Goal: Information Seeking & Learning: Learn about a topic

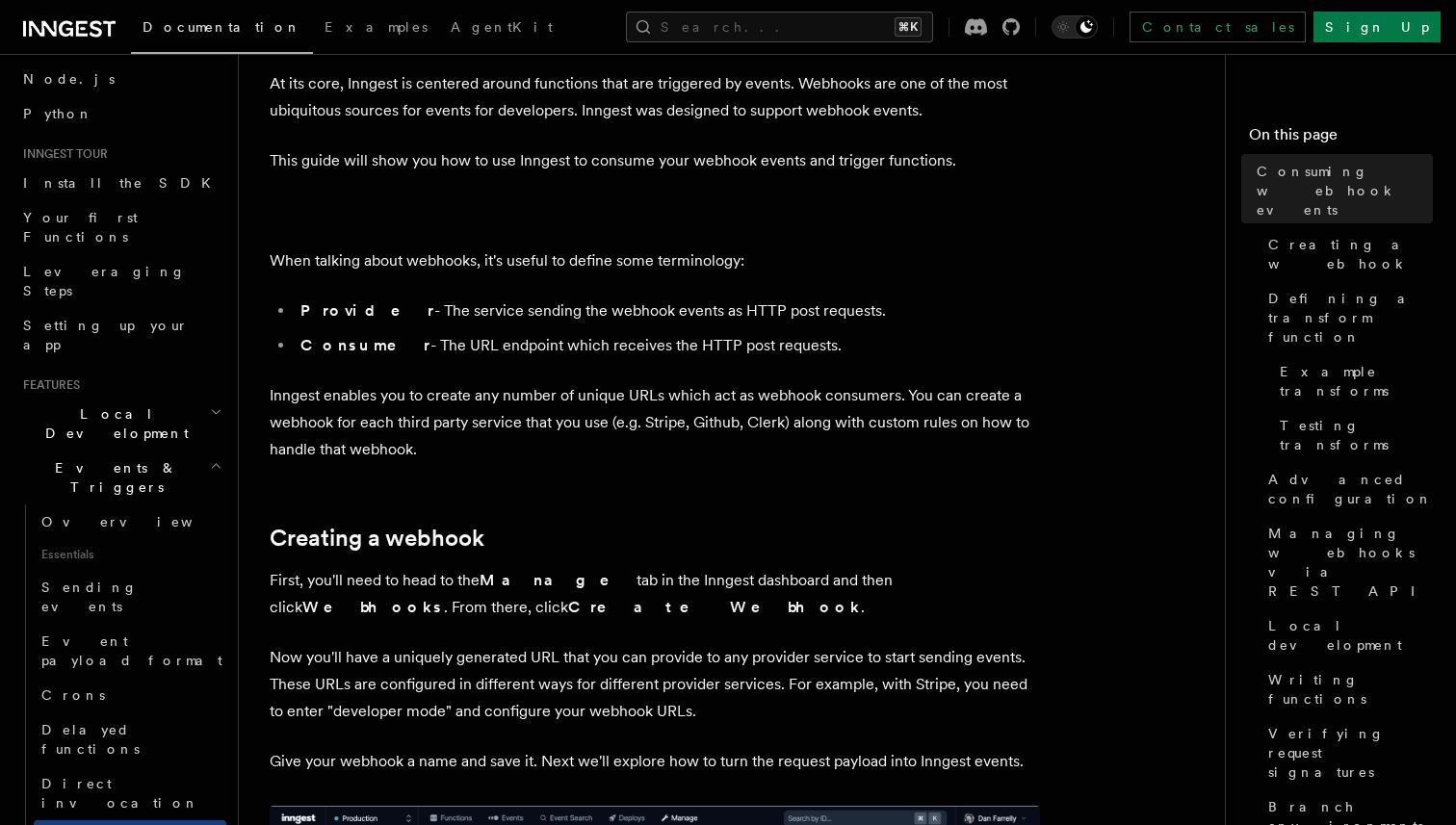
scroll to position [70, 0]
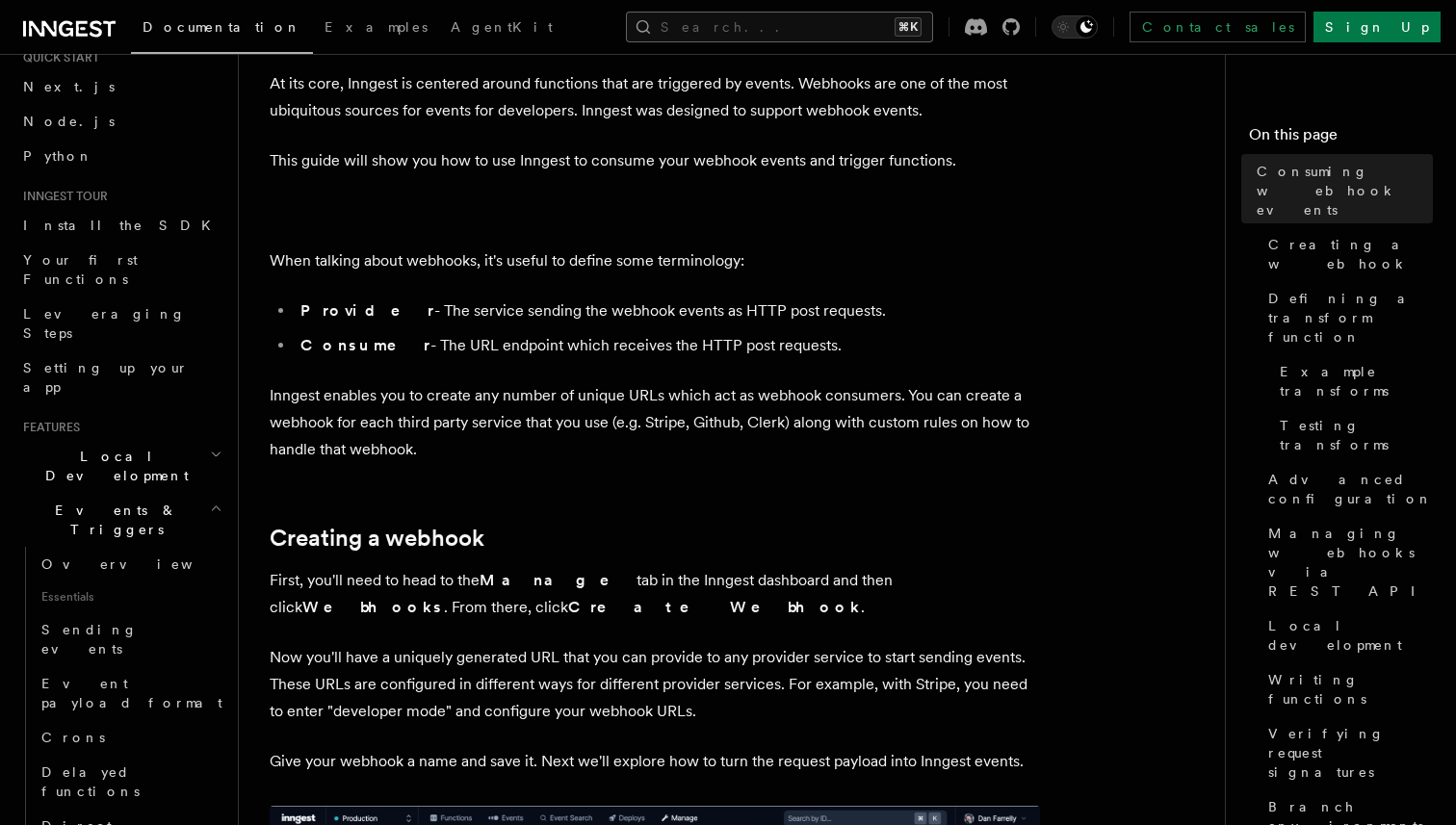
click at [797, 23] on button "Search... ⌘K" at bounding box center [778, 27] width 307 height 31
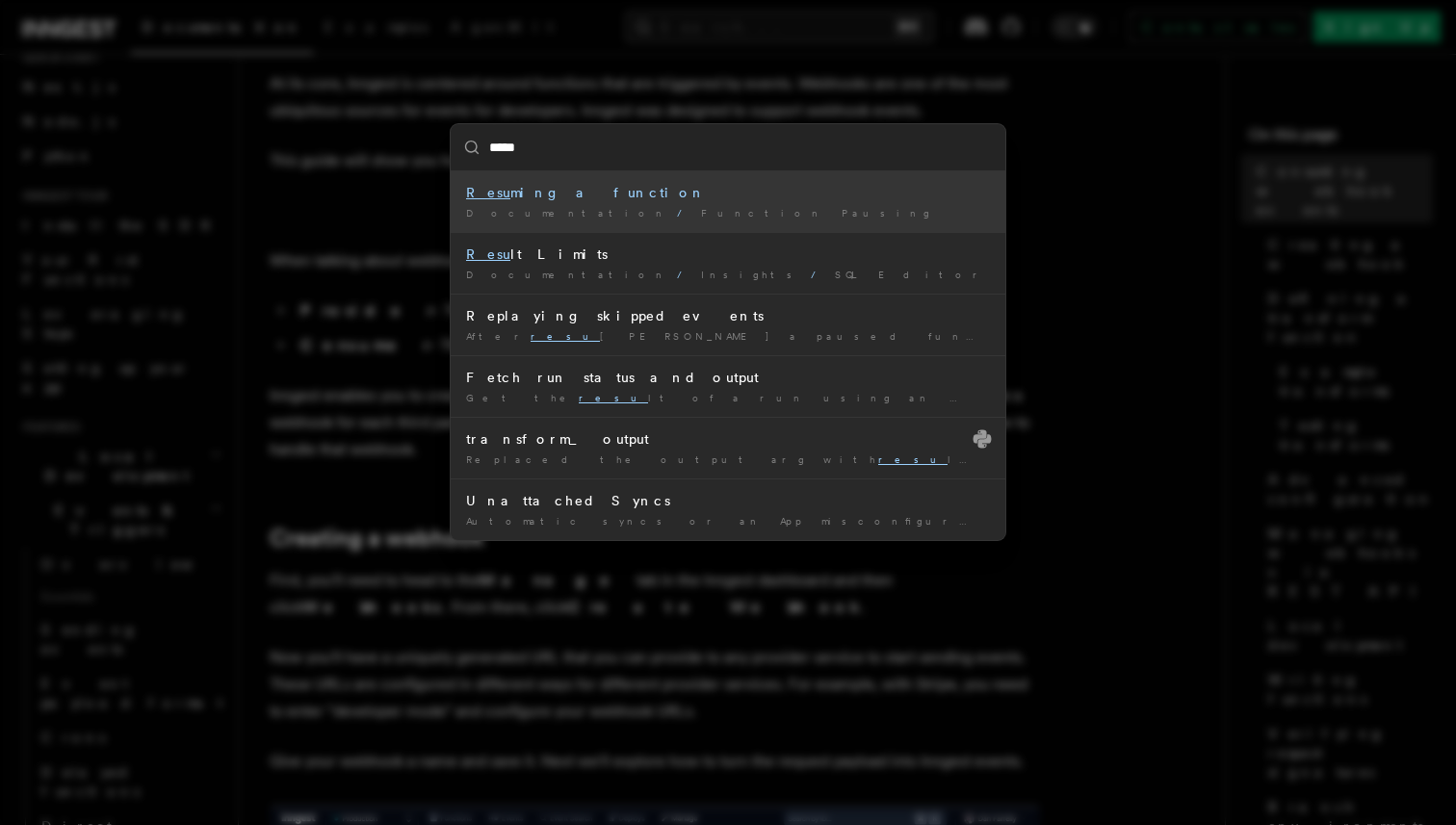
type input "******"
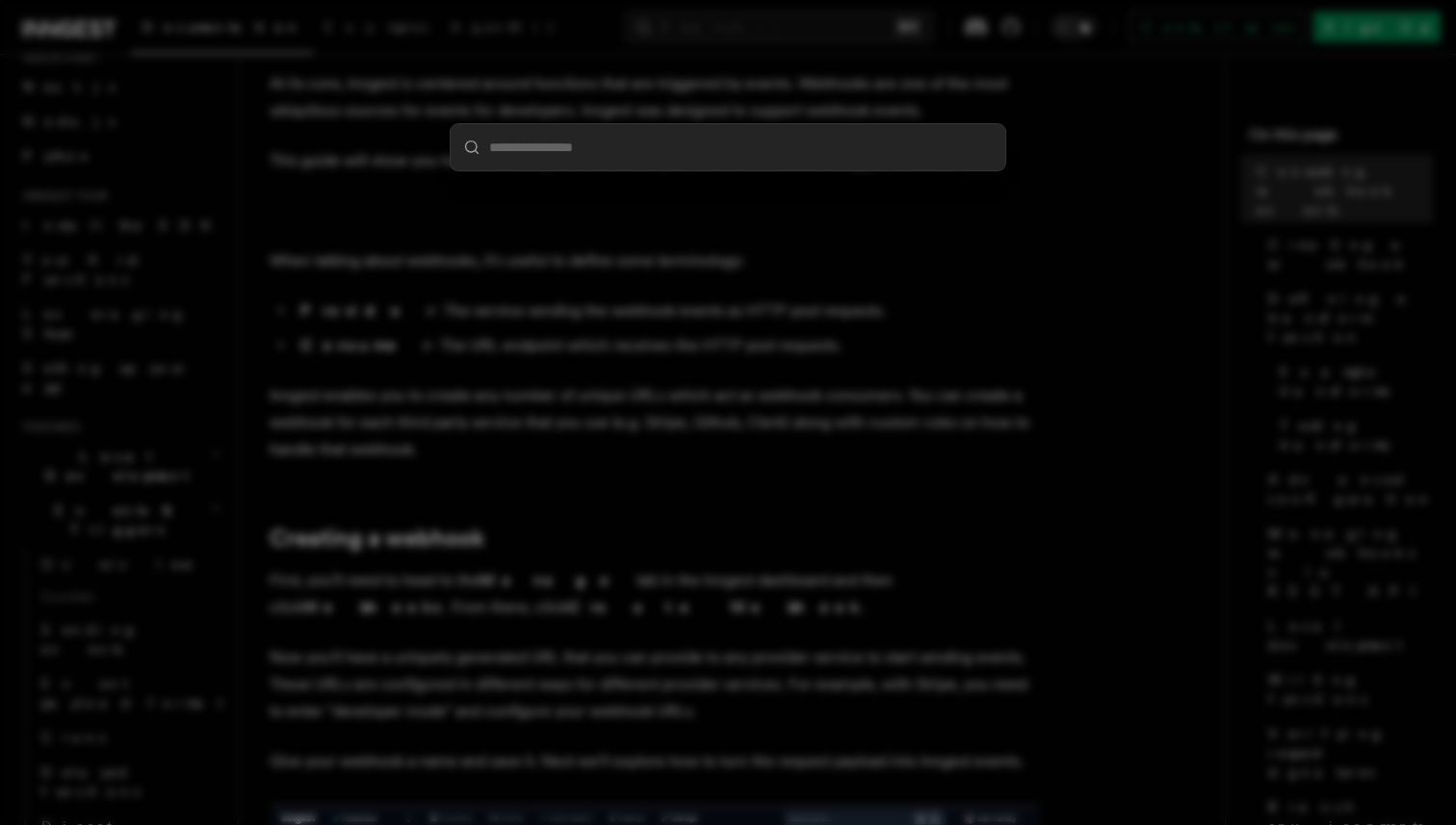
click at [450, 457] on div at bounding box center [728, 412] width 1456 height 825
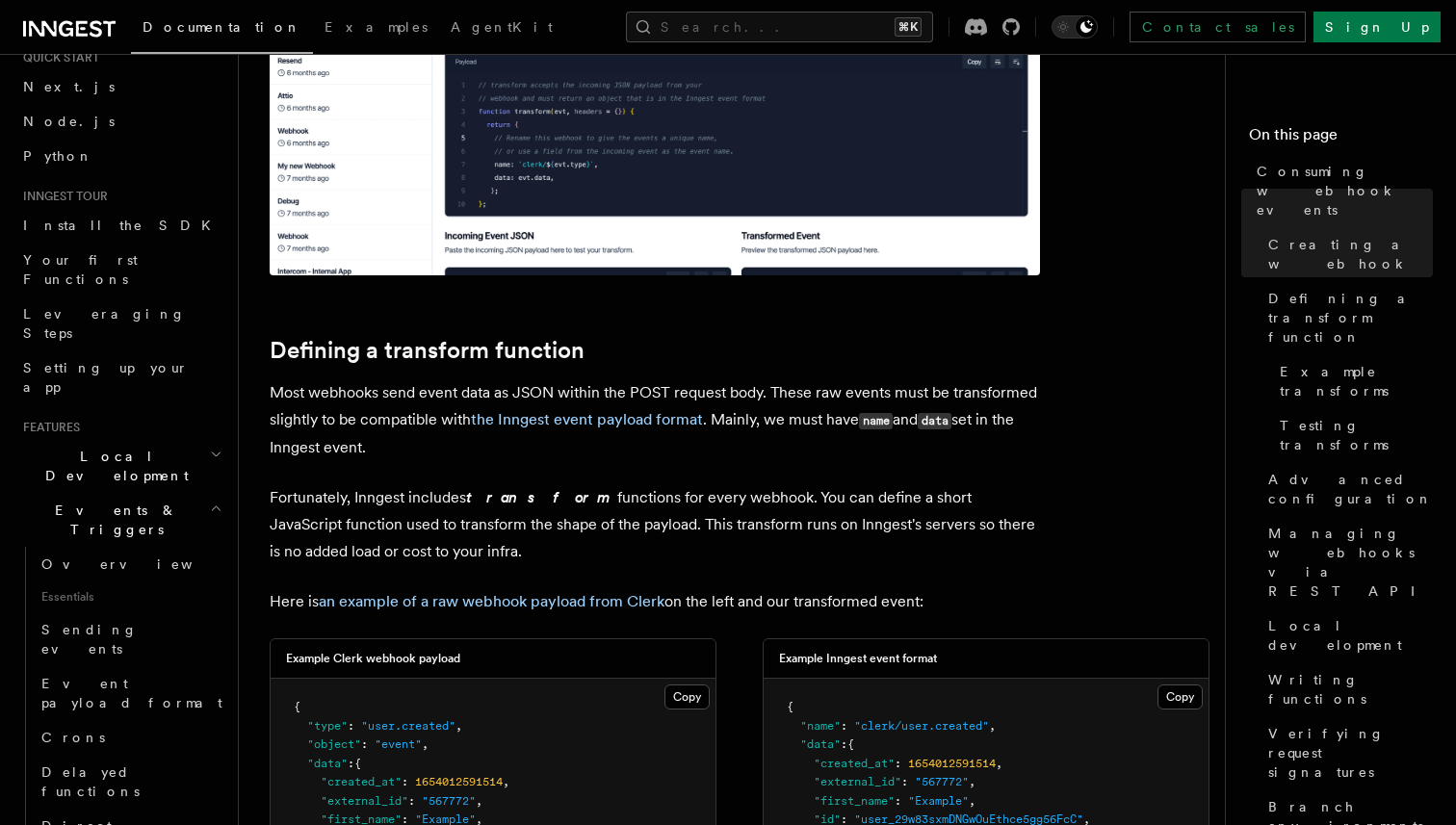
scroll to position [1105, 0]
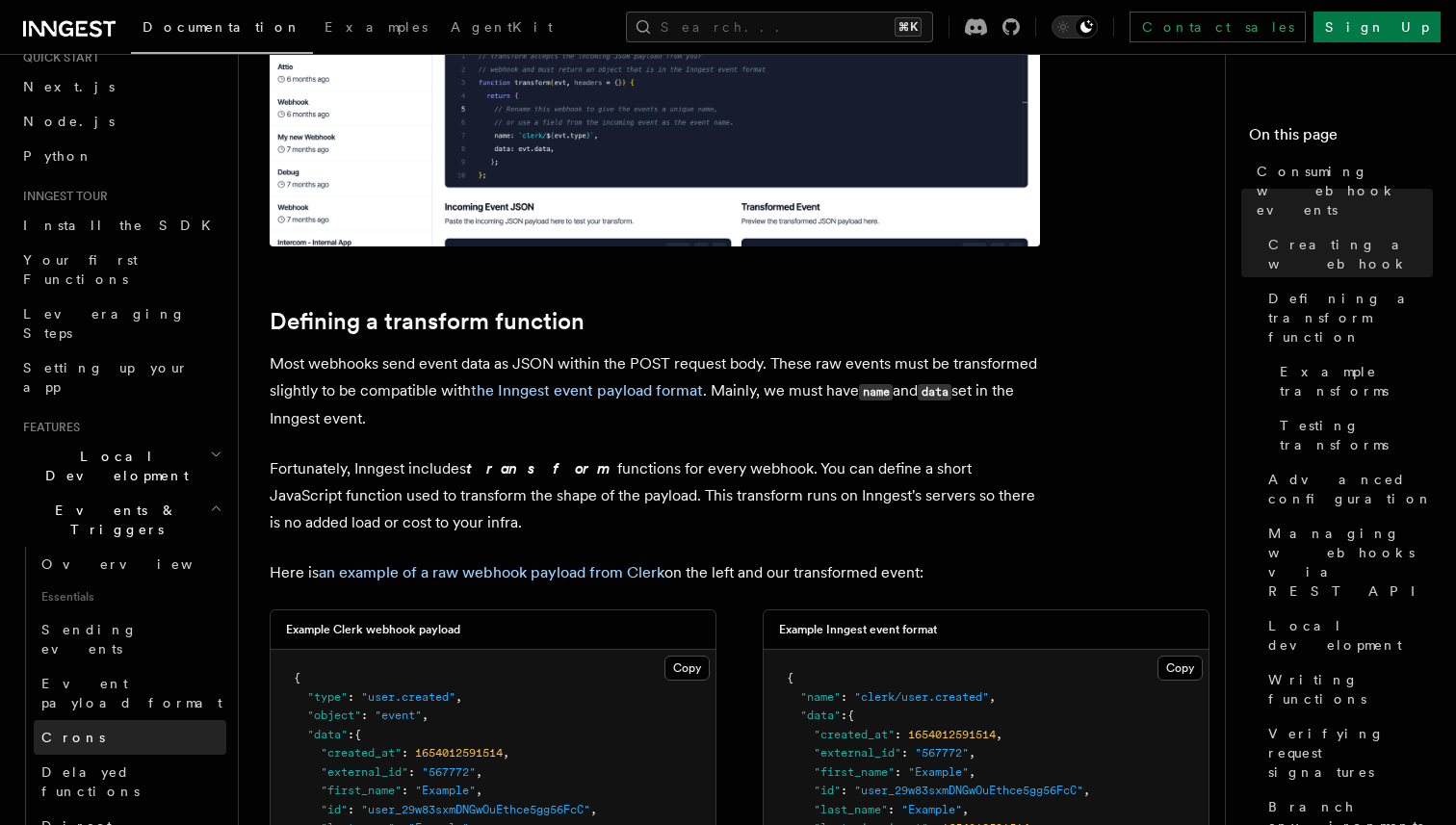
click at [91, 720] on link "Crons" at bounding box center [130, 738] width 193 height 35
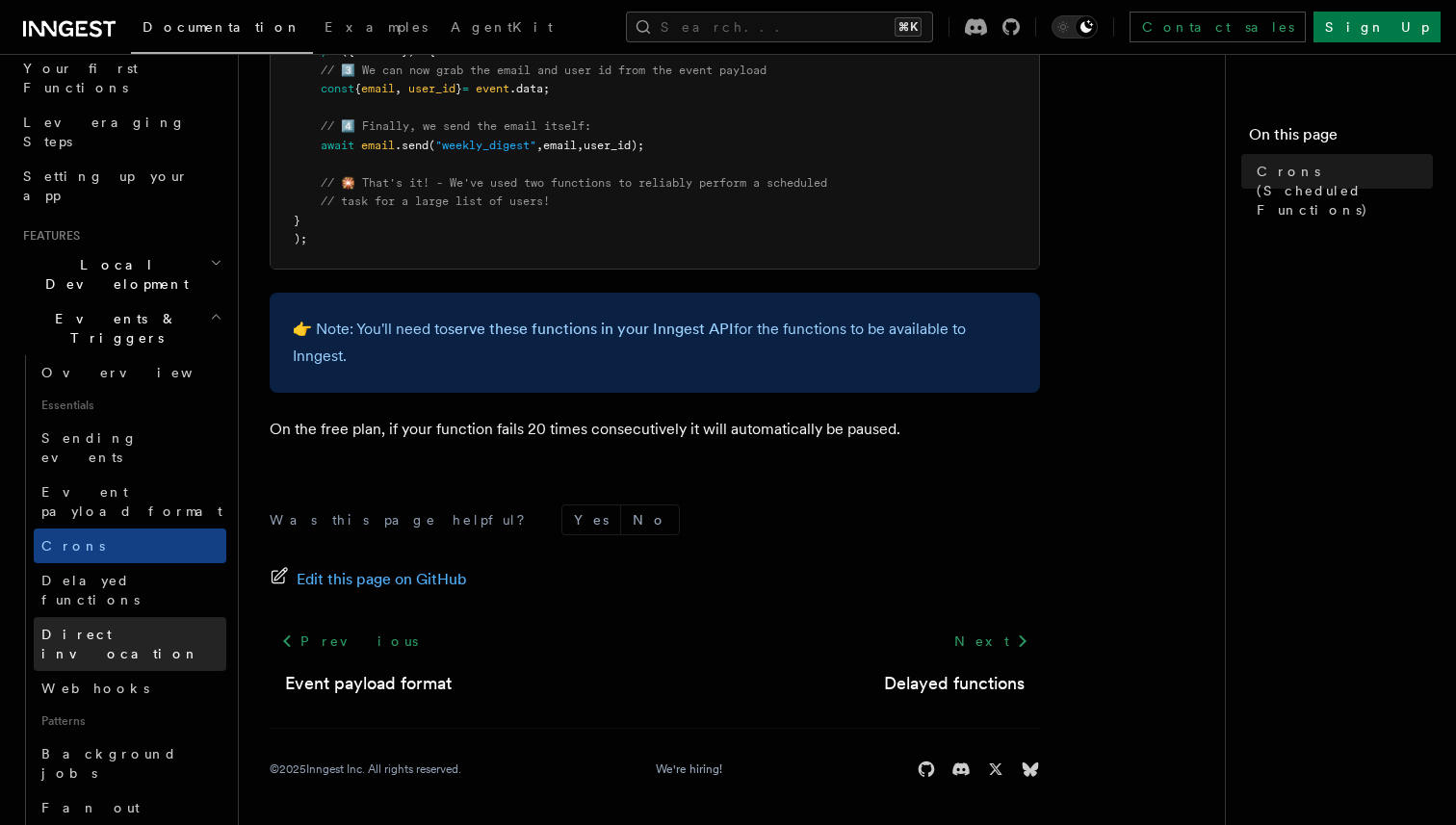
scroll to position [296, 0]
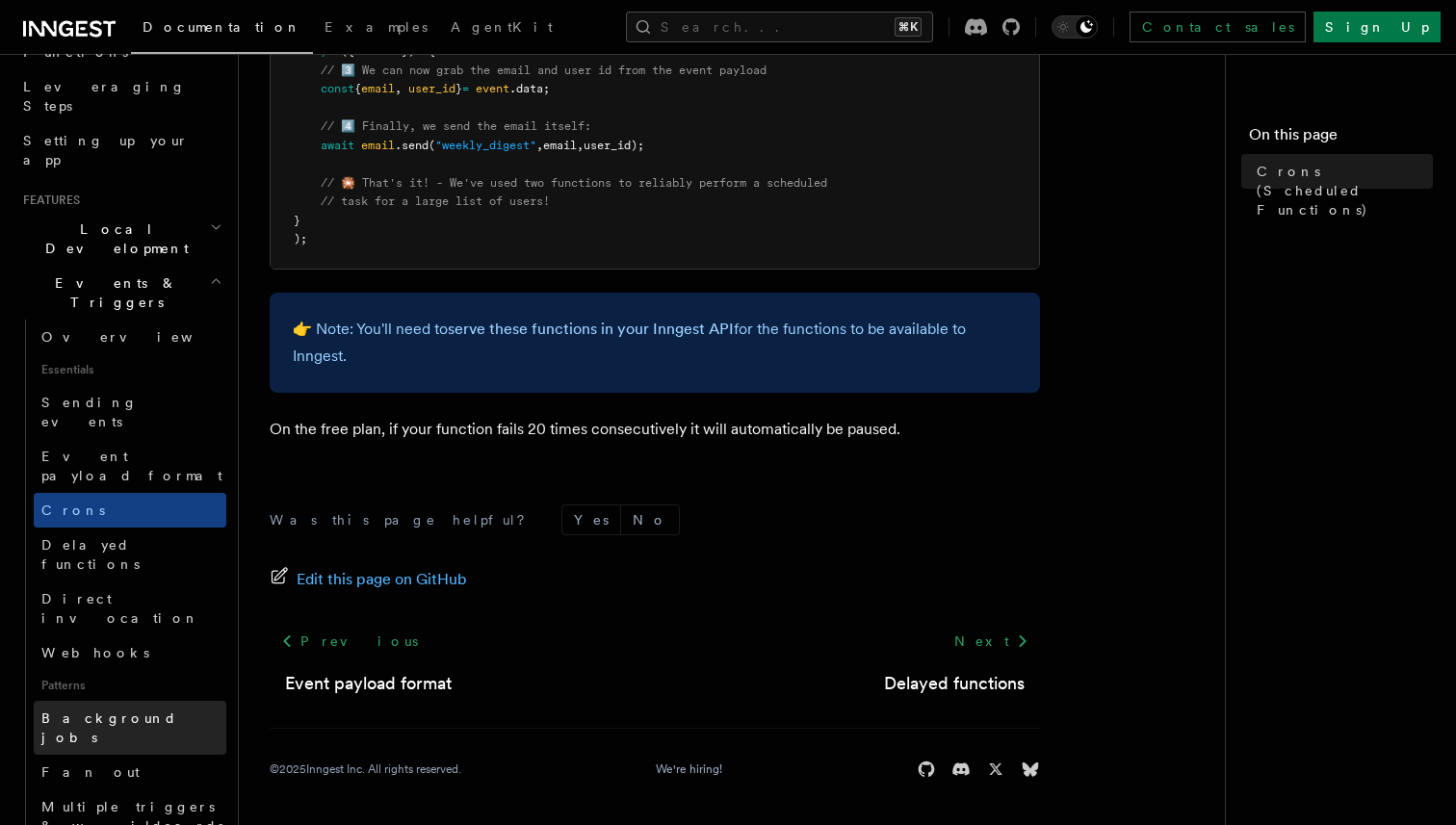
click at [185, 701] on link "Background jobs" at bounding box center [130, 728] width 193 height 54
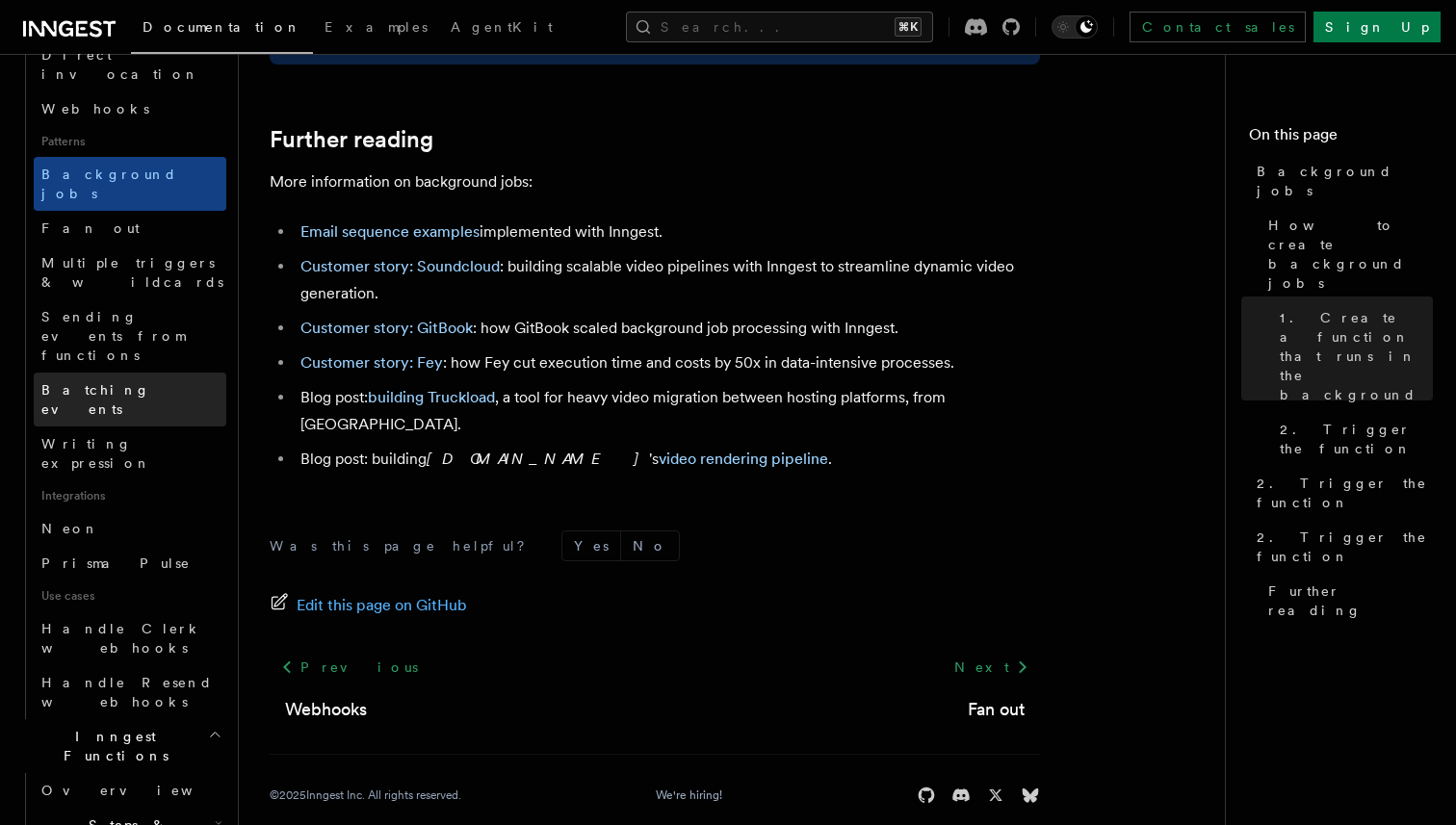
scroll to position [852, 0]
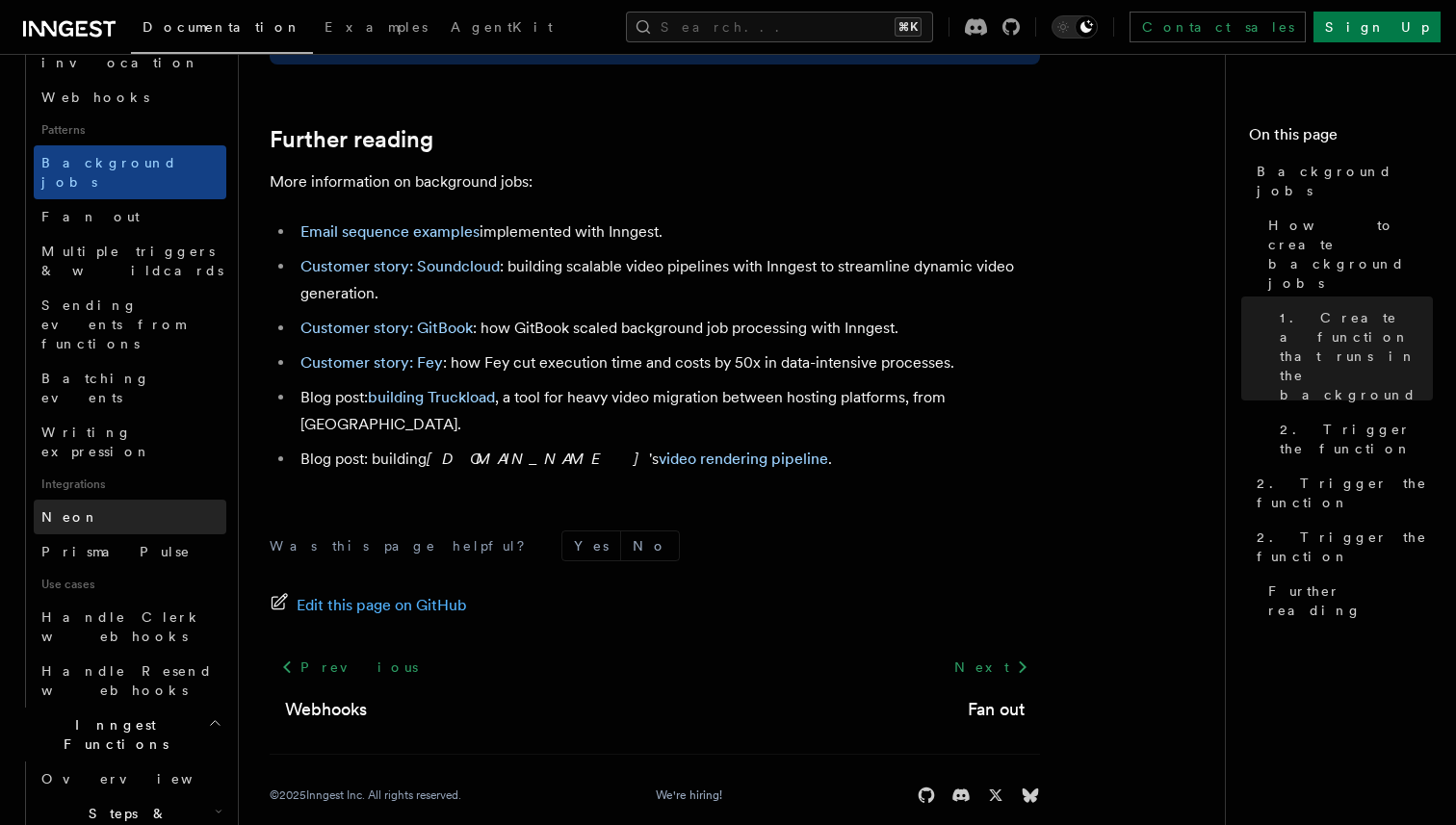
click at [58, 509] on span "Neon" at bounding box center [71, 517] width 58 height 15
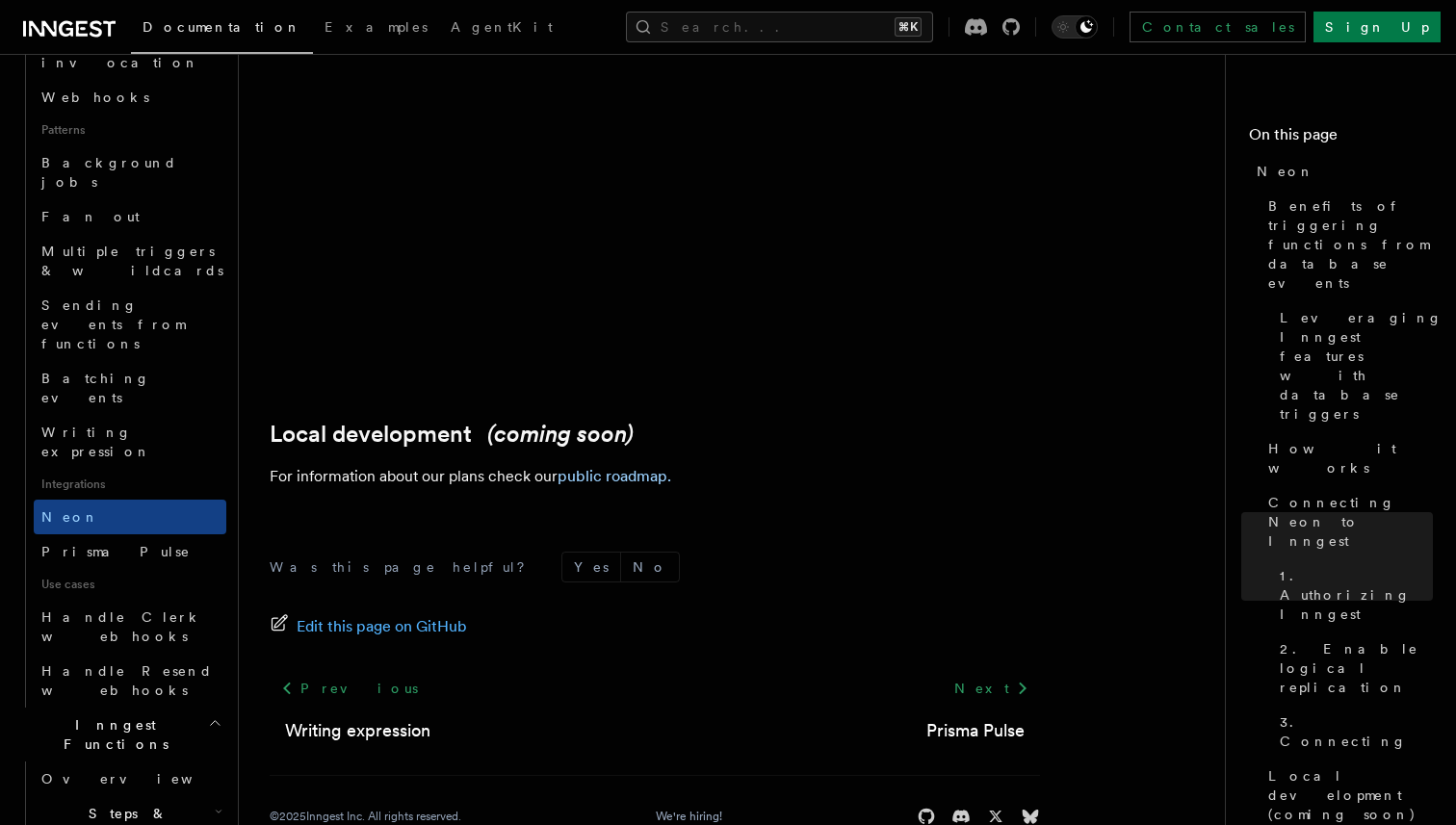
scroll to position [4587, 0]
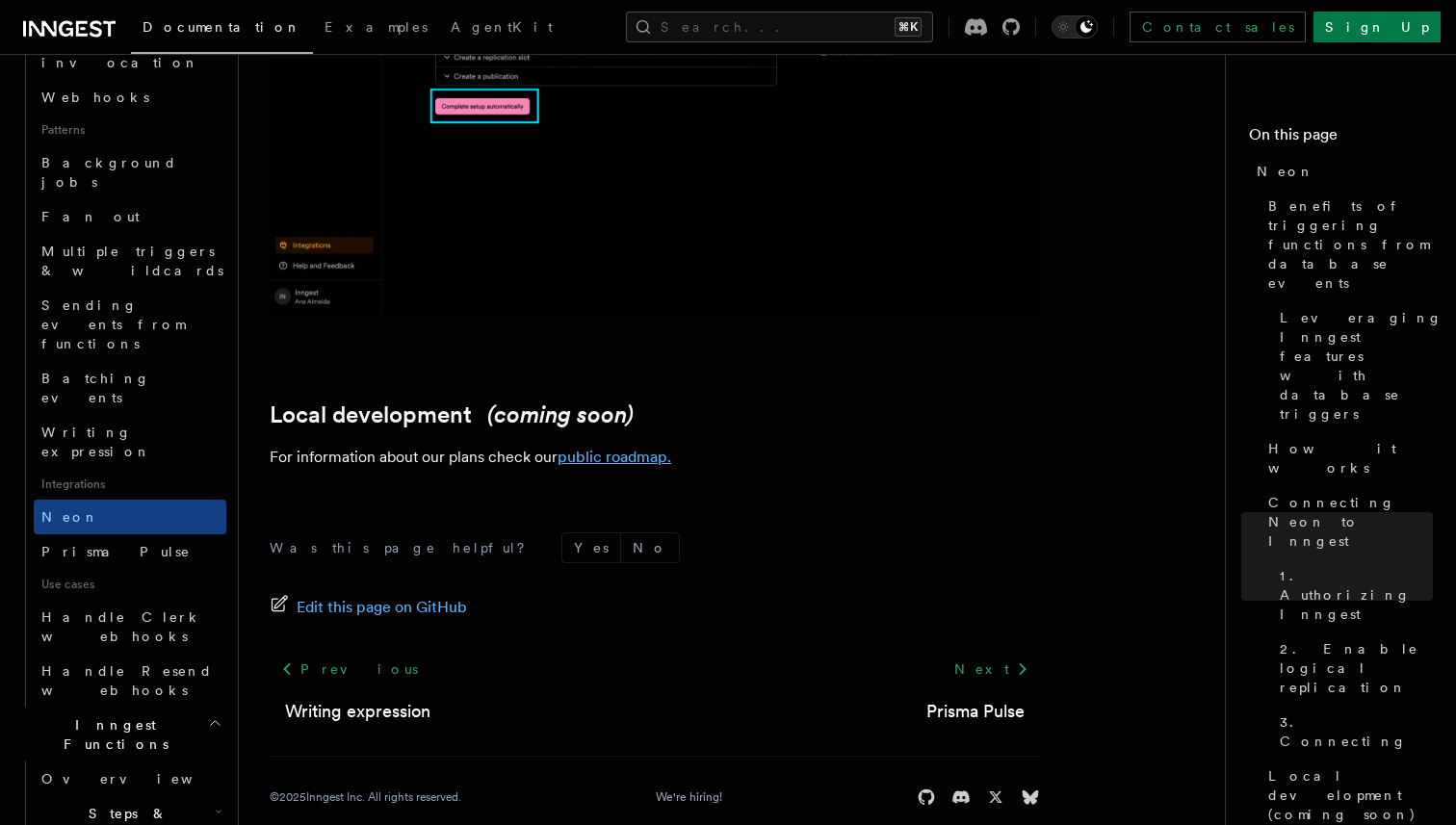
click at [624, 447] on link "public roadmap." at bounding box center [614, 456] width 113 height 18
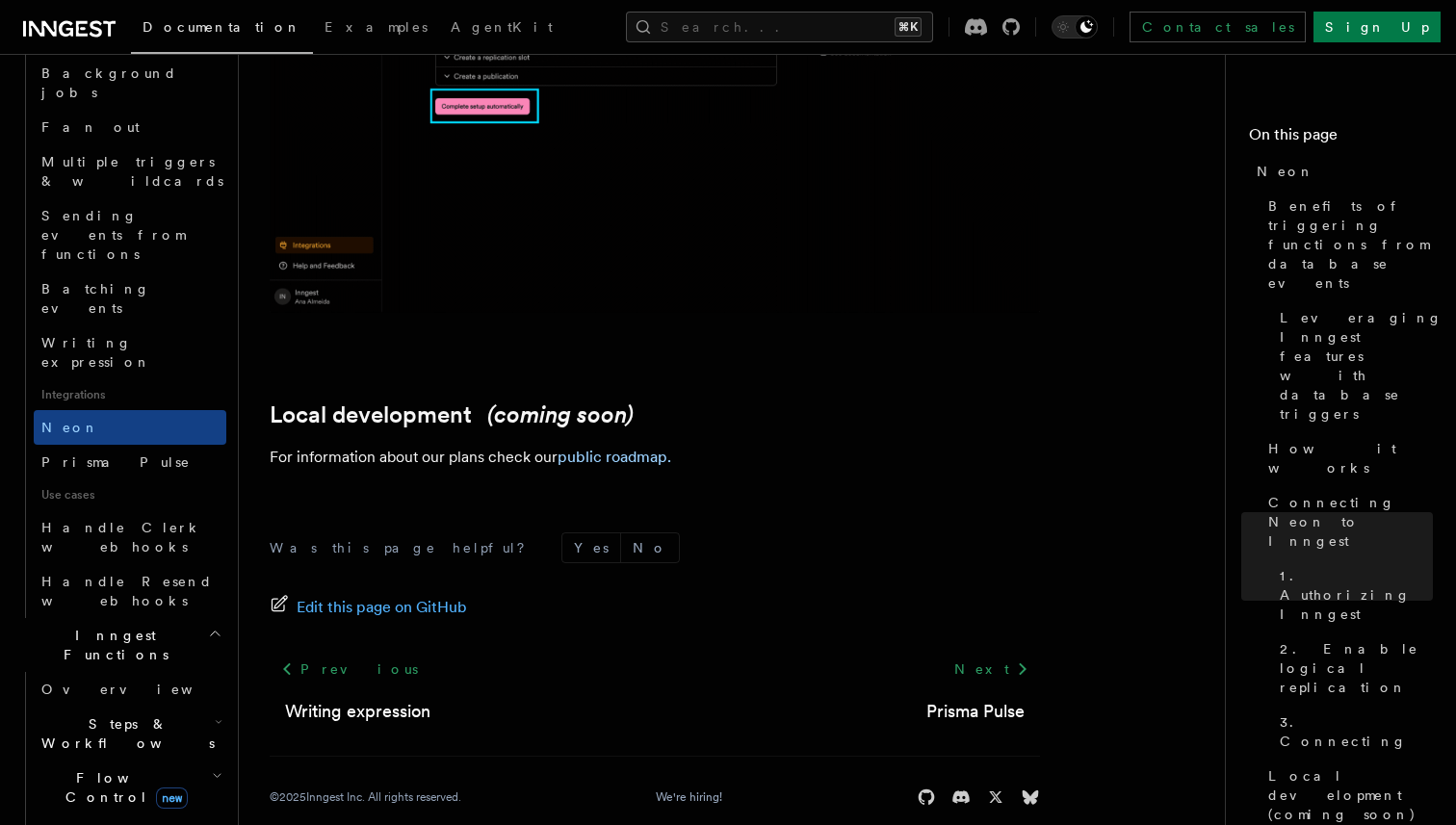
scroll to position [970, 0]
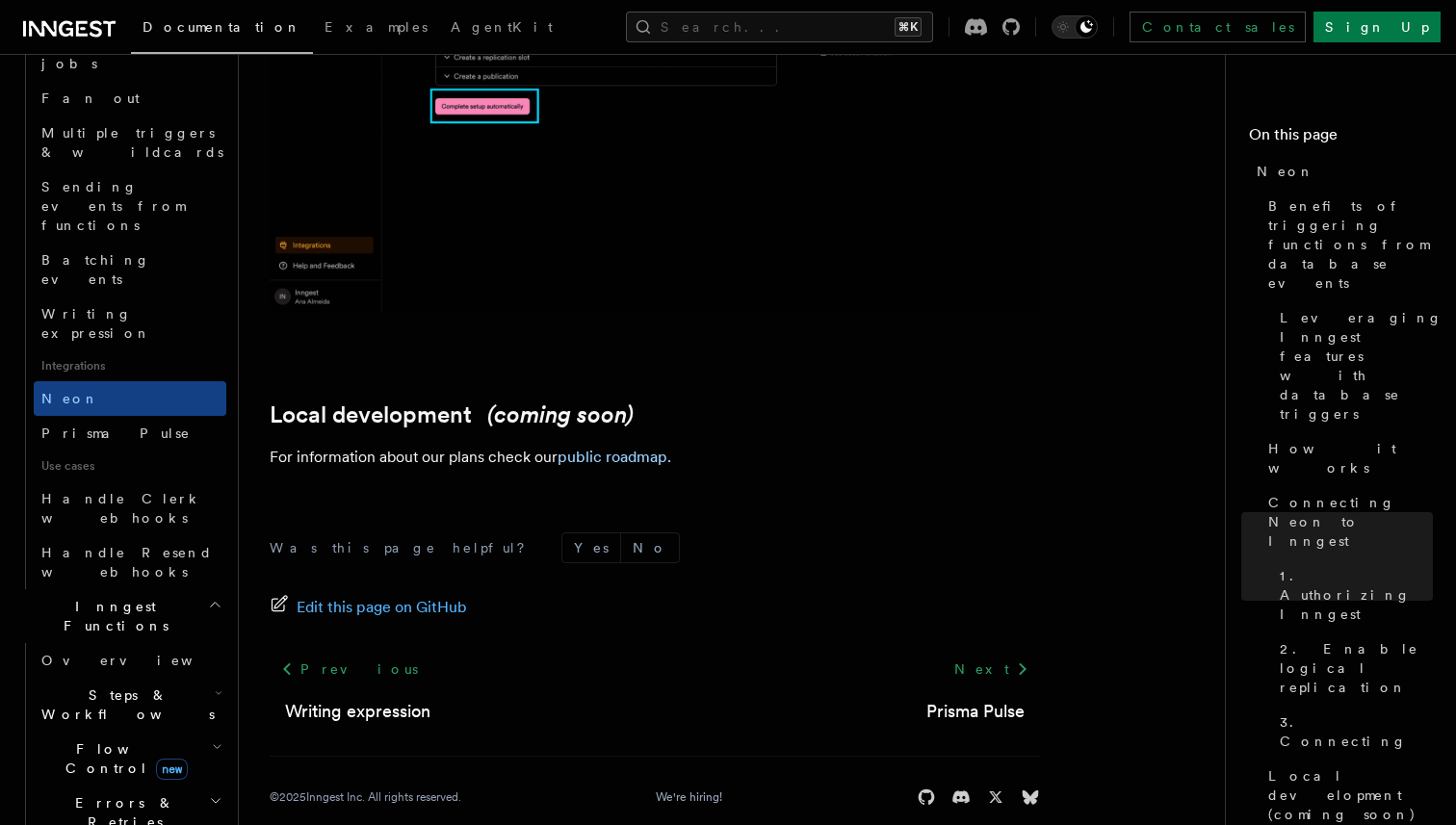
click at [195, 732] on h2 "Flow Control new" at bounding box center [130, 759] width 193 height 54
click at [163, 820] on link "Singleton new" at bounding box center [139, 840] width 174 height 39
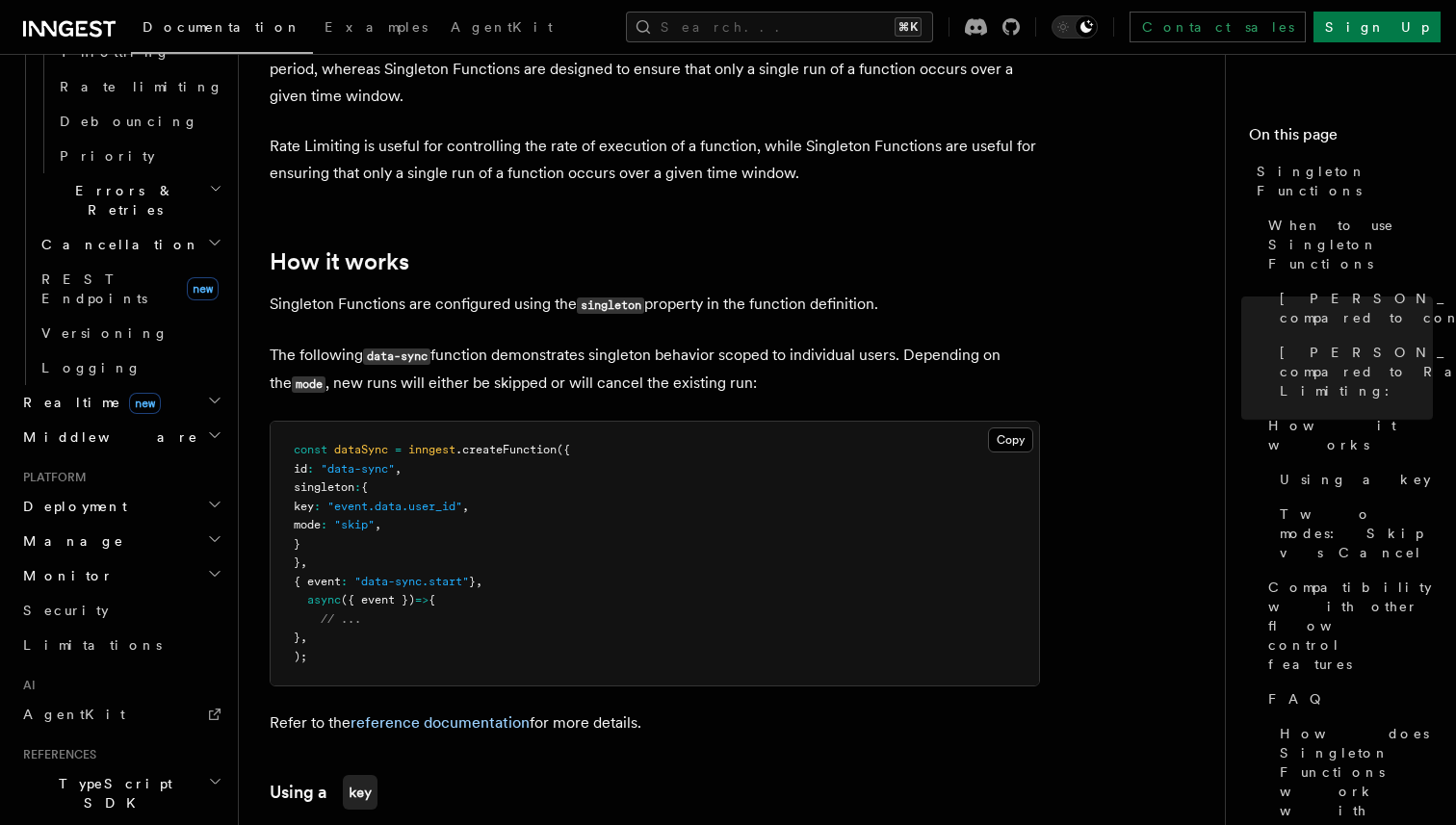
scroll to position [881, 0]
click at [143, 425] on h2 "Middleware" at bounding box center [121, 443] width 211 height 35
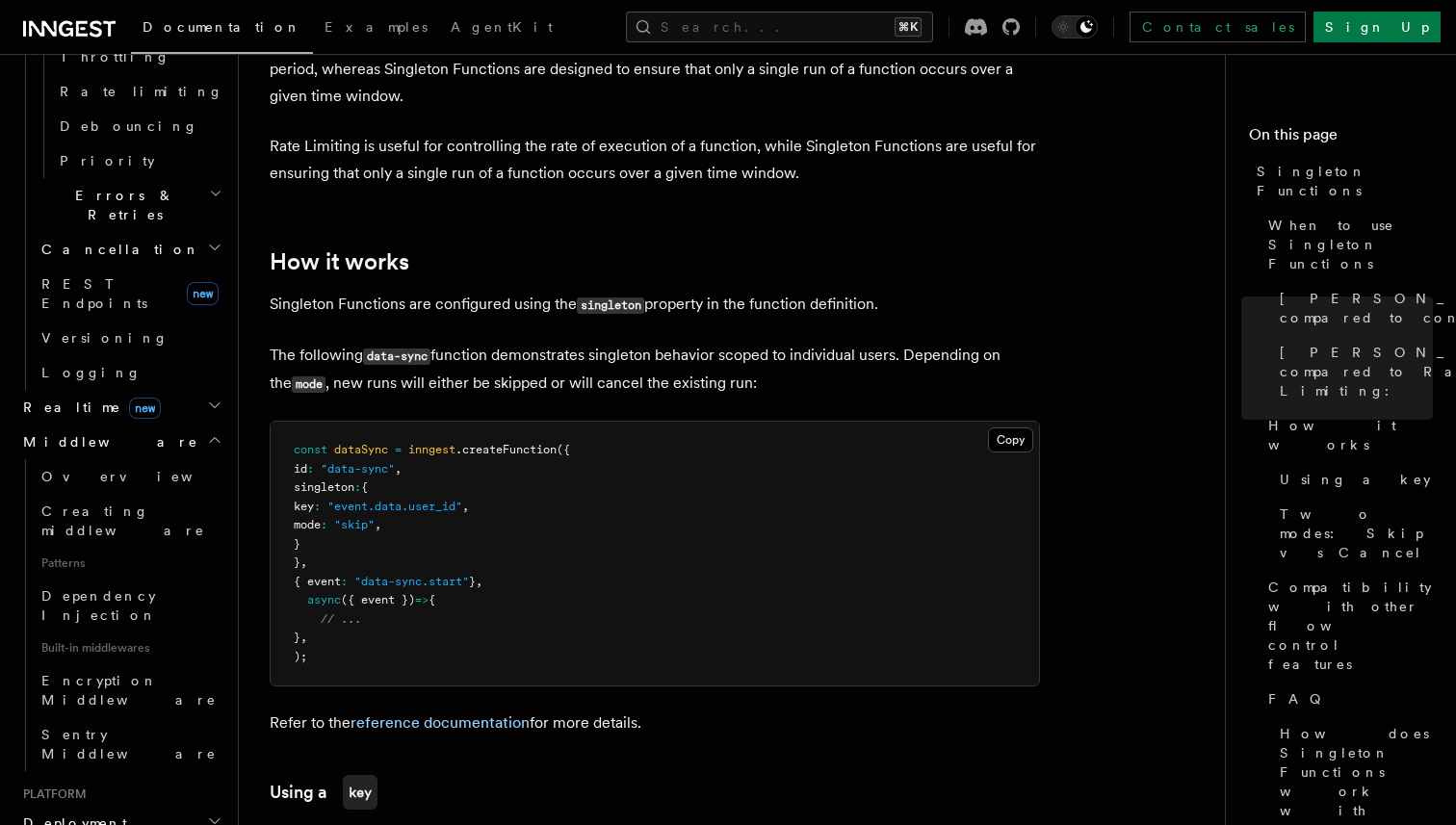
click at [159, 390] on h2 "Realtime new" at bounding box center [121, 408] width 211 height 35
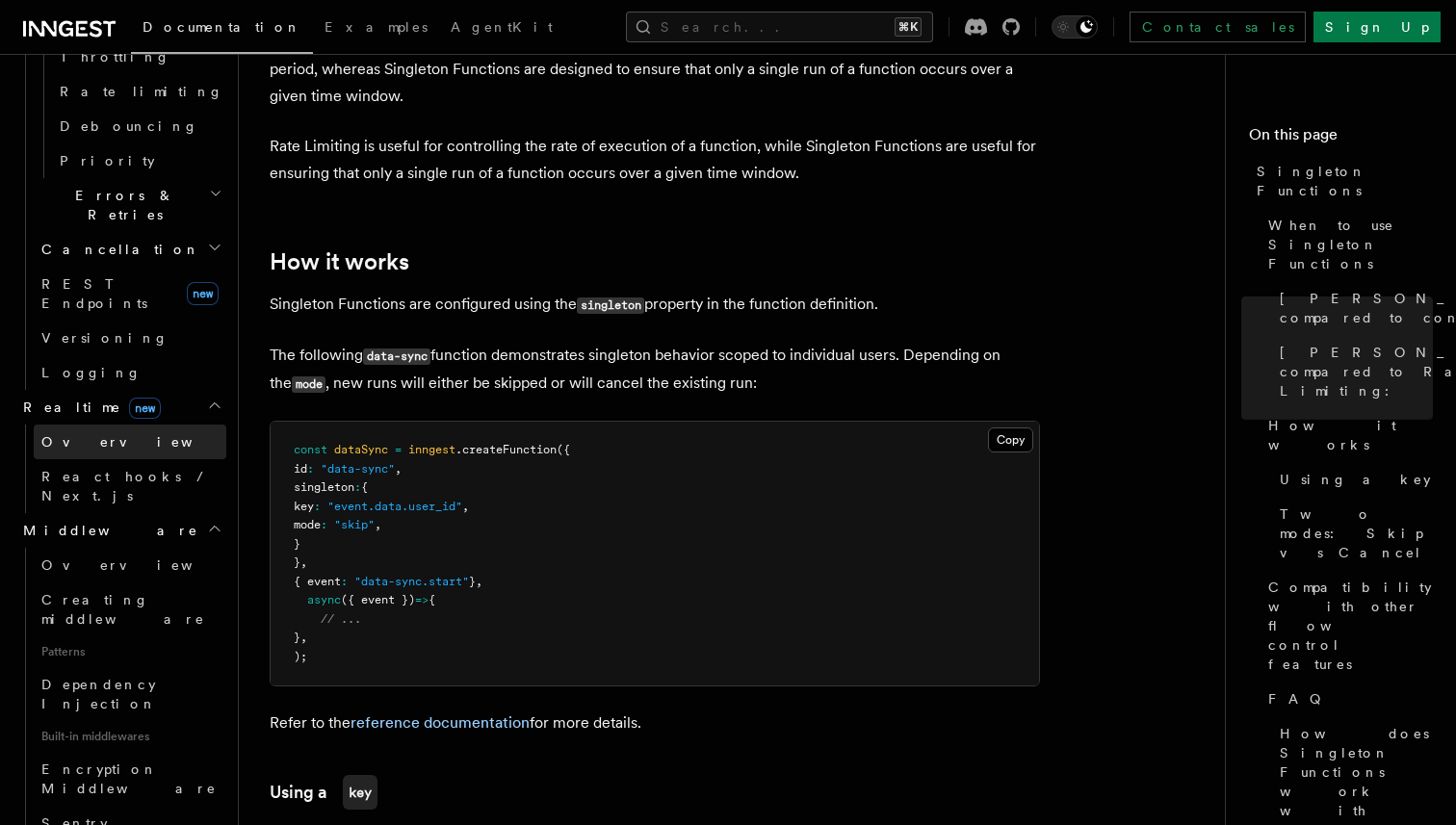
click at [145, 425] on link "Overview" at bounding box center [130, 443] width 193 height 35
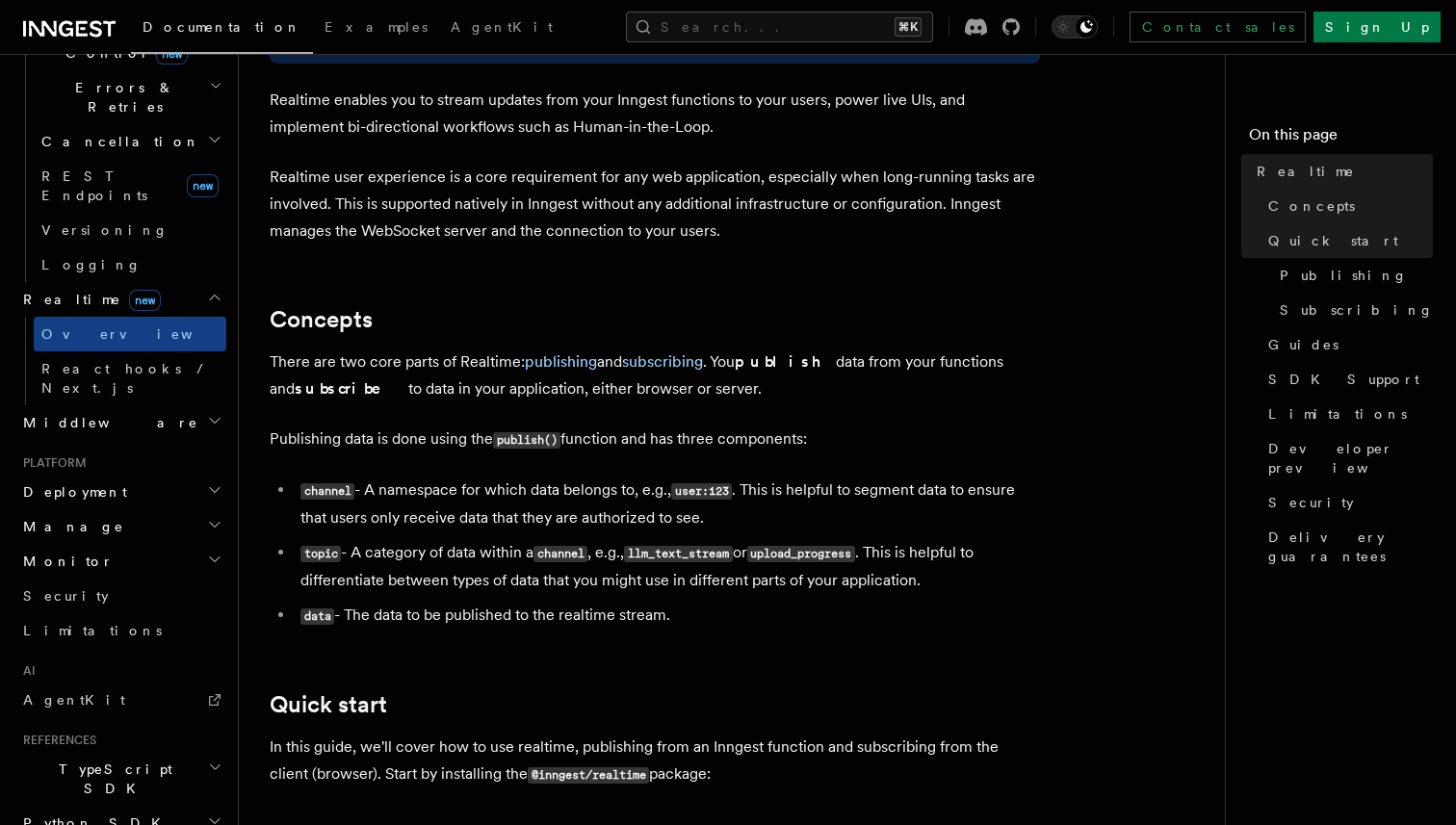
scroll to position [247, 0]
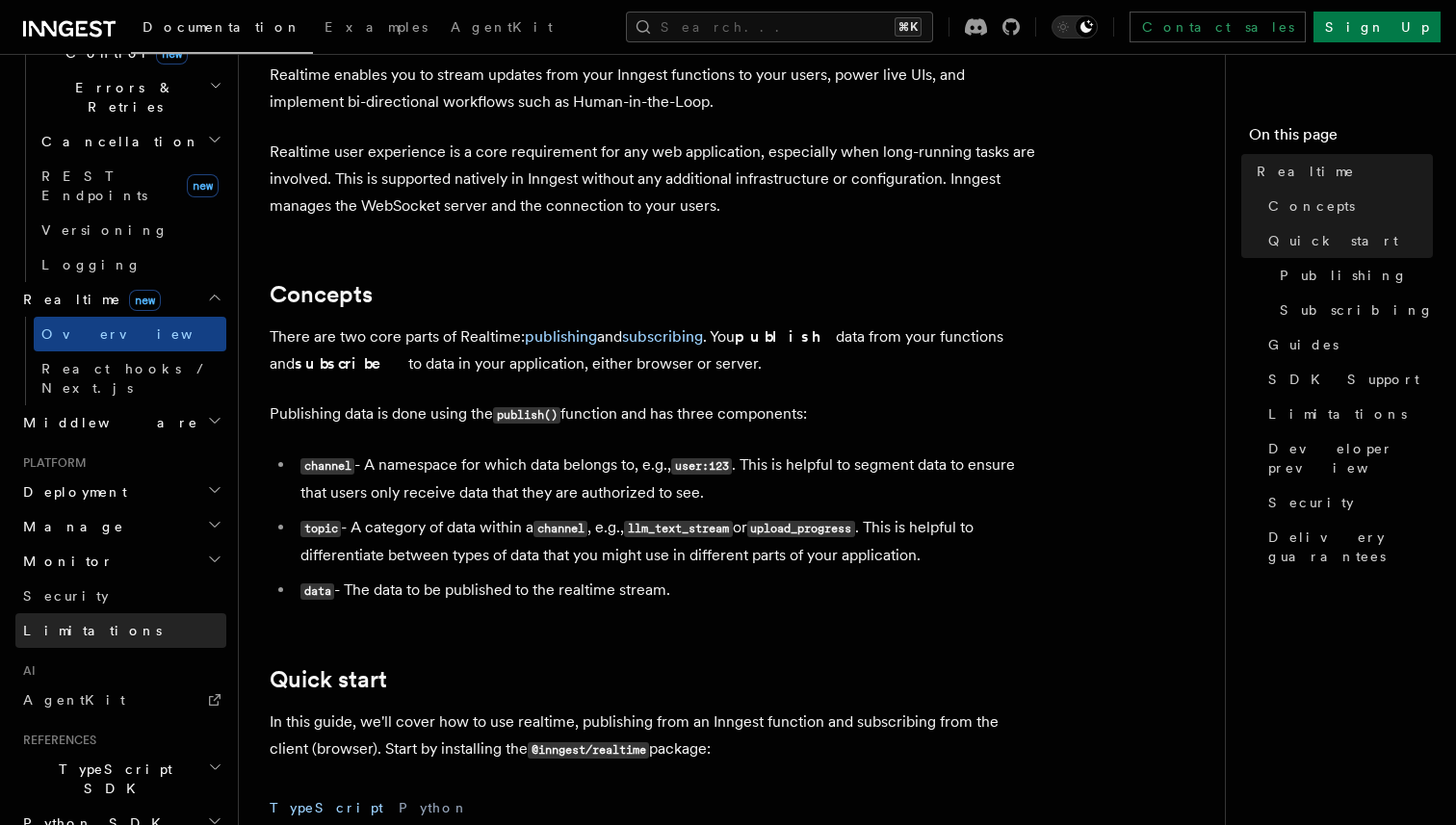
click at [85, 623] on span "Limitations" at bounding box center [92, 630] width 138 height 15
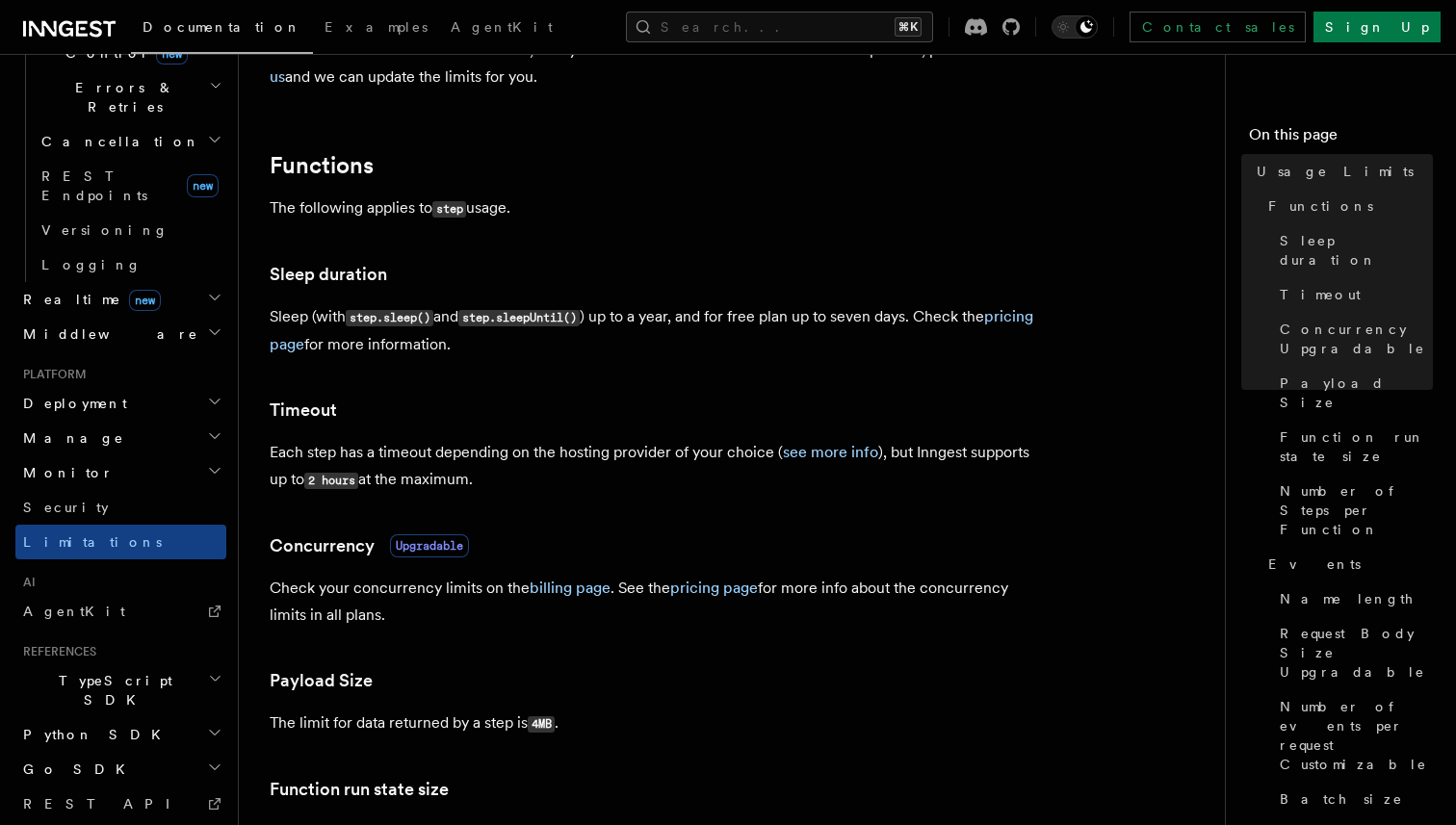
scroll to position [237, 0]
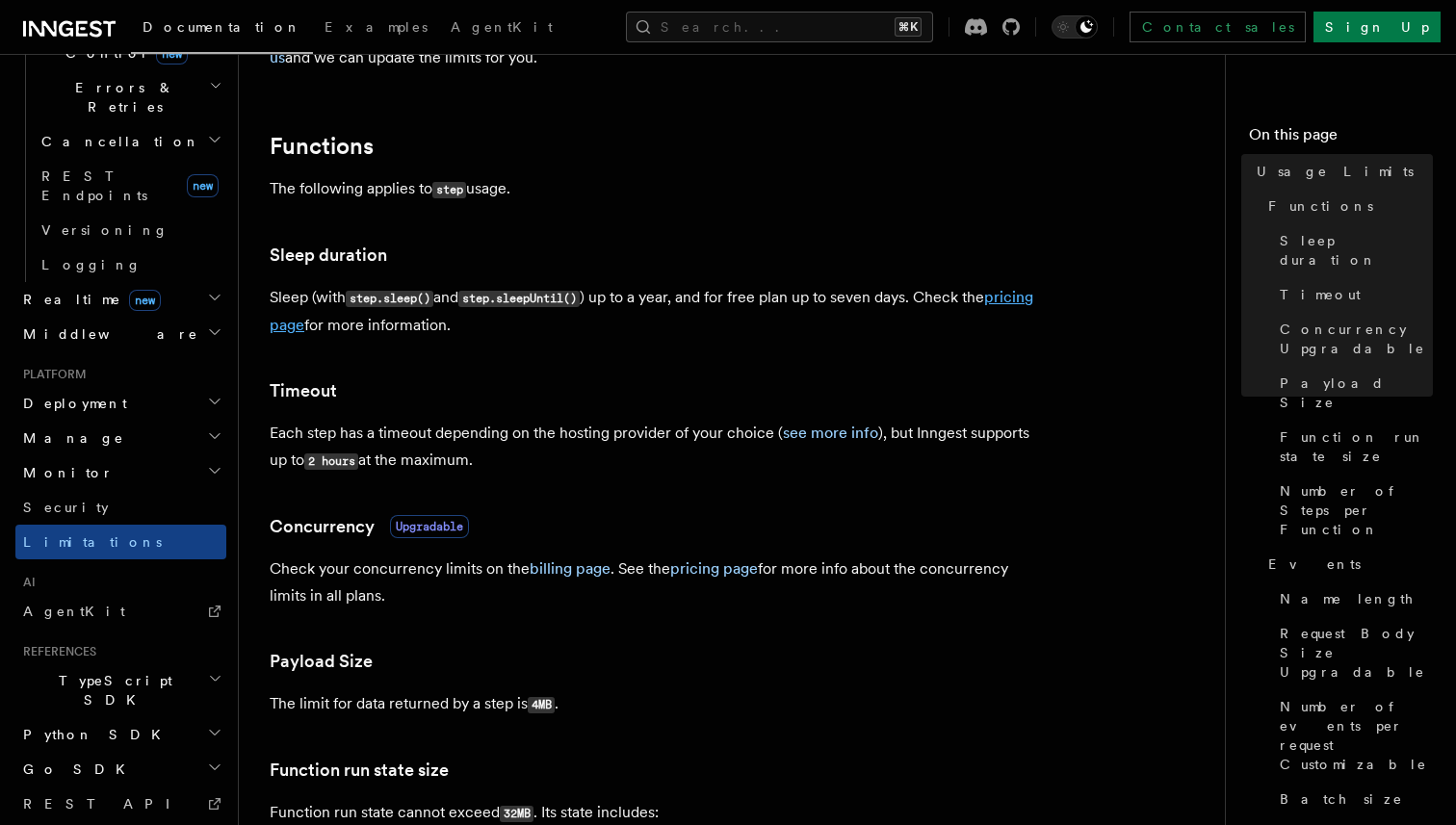
click at [328, 327] on link "pricing page" at bounding box center [651, 311] width 764 height 46
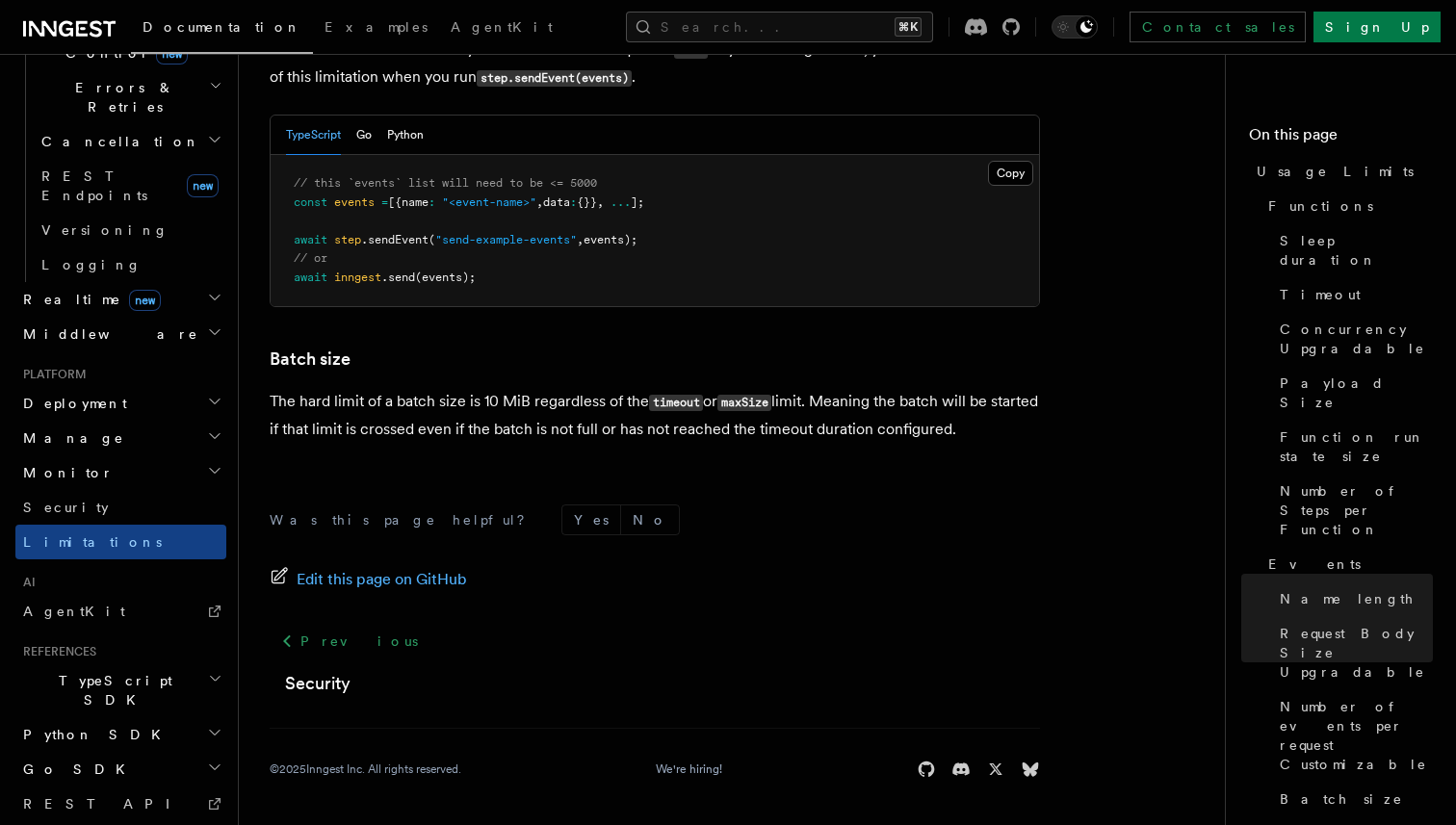
scroll to position [754, 0]
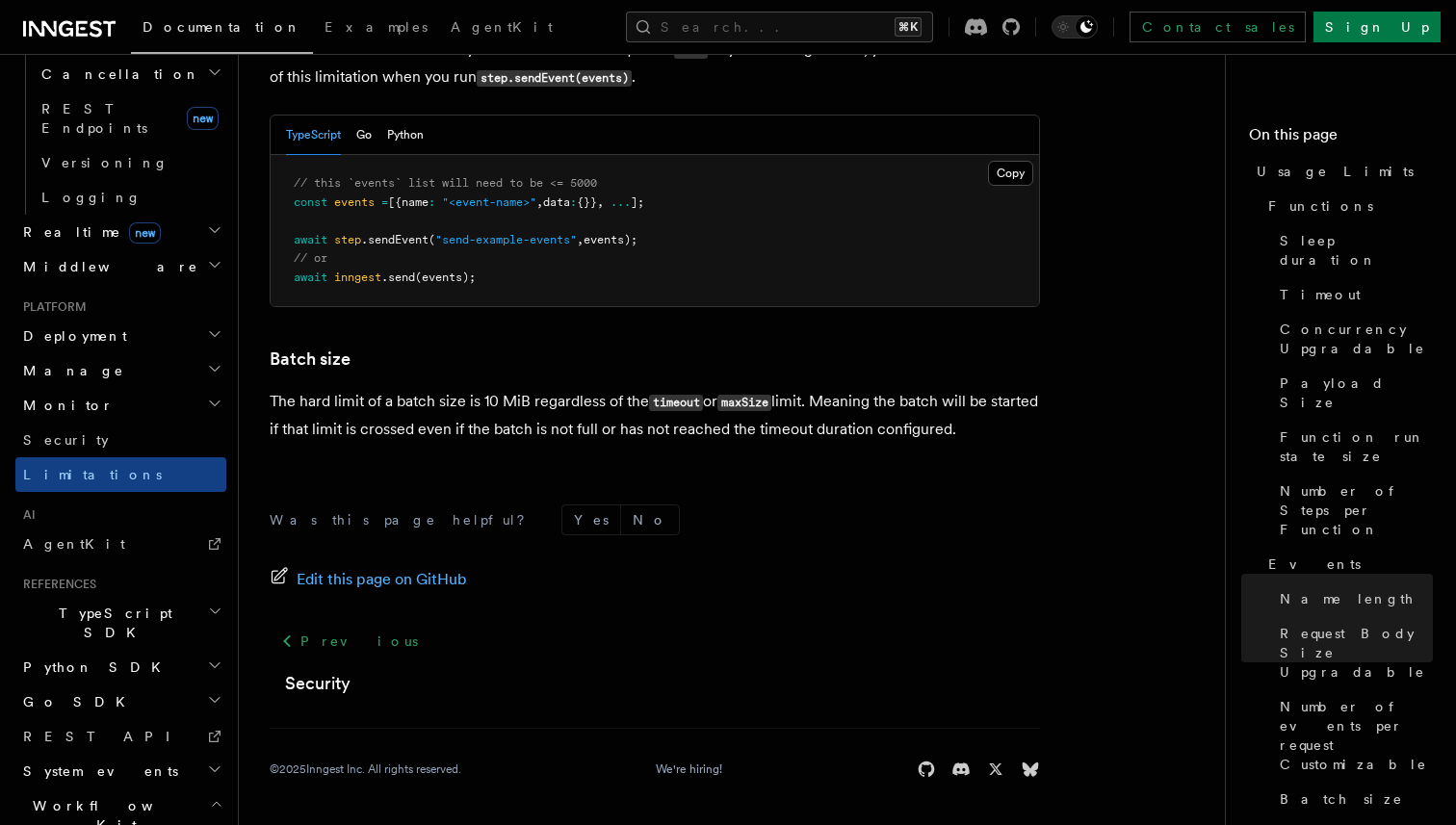
scroll to position [851, 0]
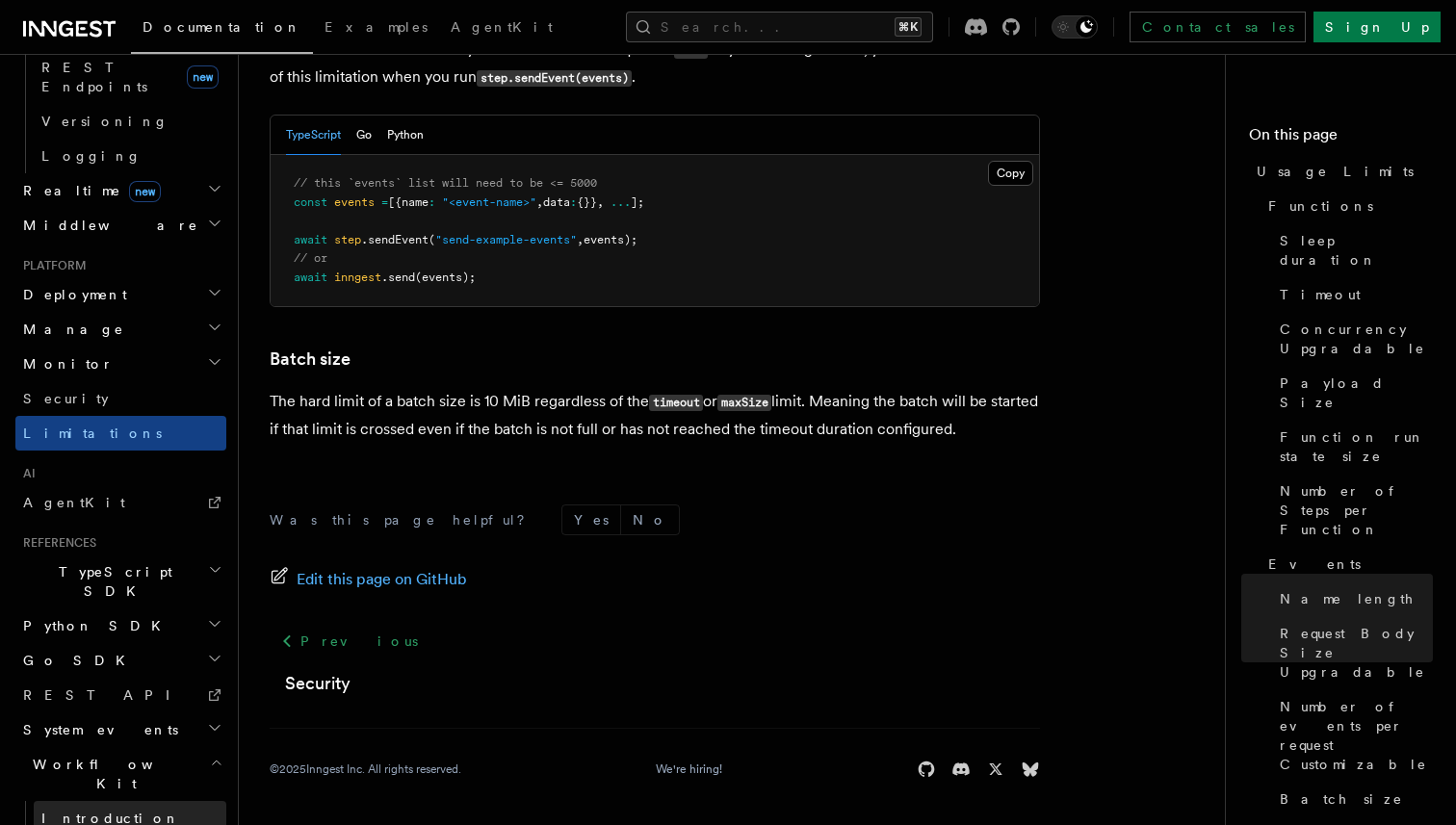
click at [109, 810] on span "Introduction" at bounding box center [110, 818] width 138 height 15
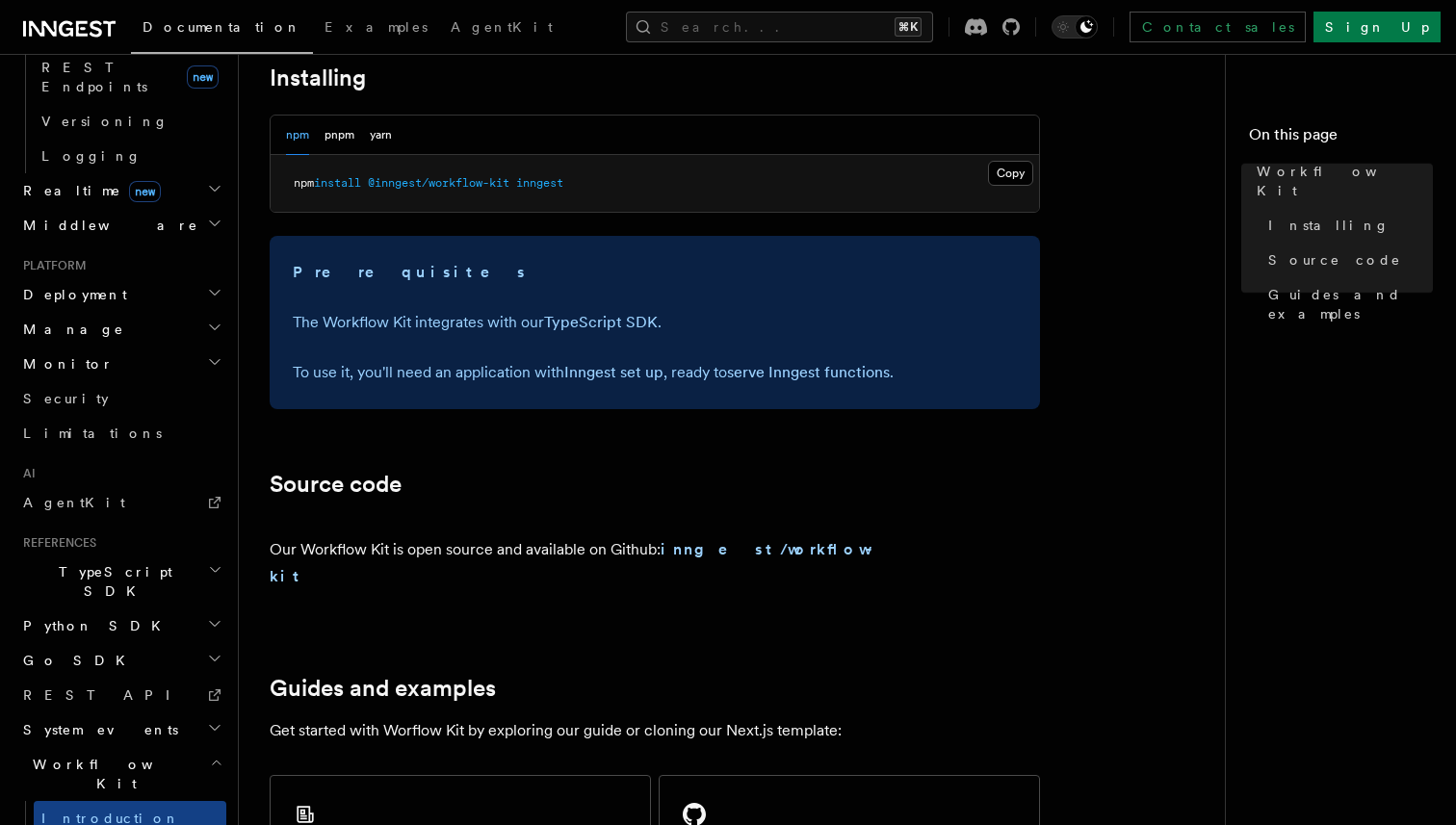
scroll to position [768, 0]
click at [745, 549] on strong "inngest/workflow-kit" at bounding box center [575, 562] width 612 height 46
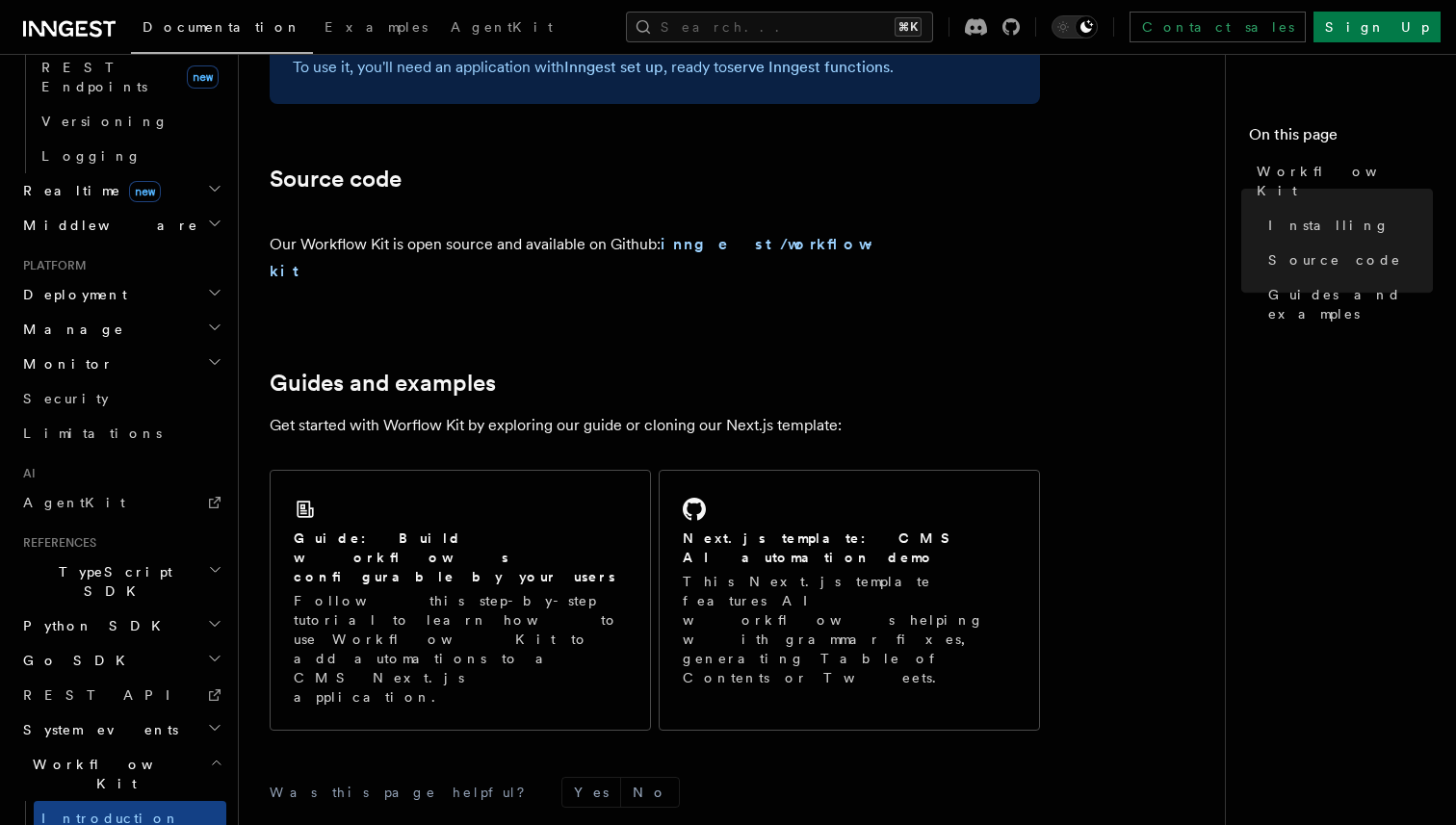
scroll to position [1088, 0]
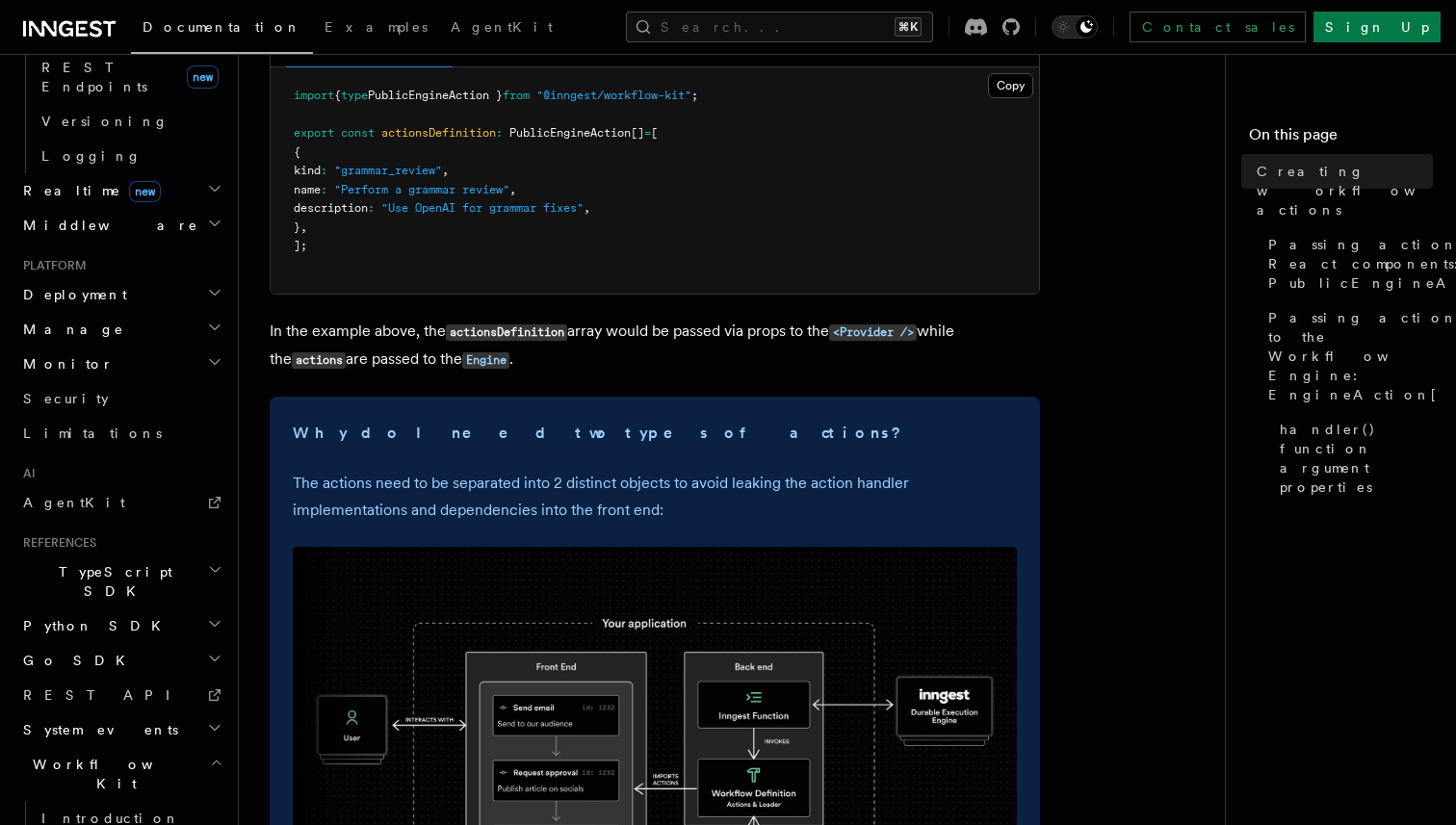
scroll to position [330, 0]
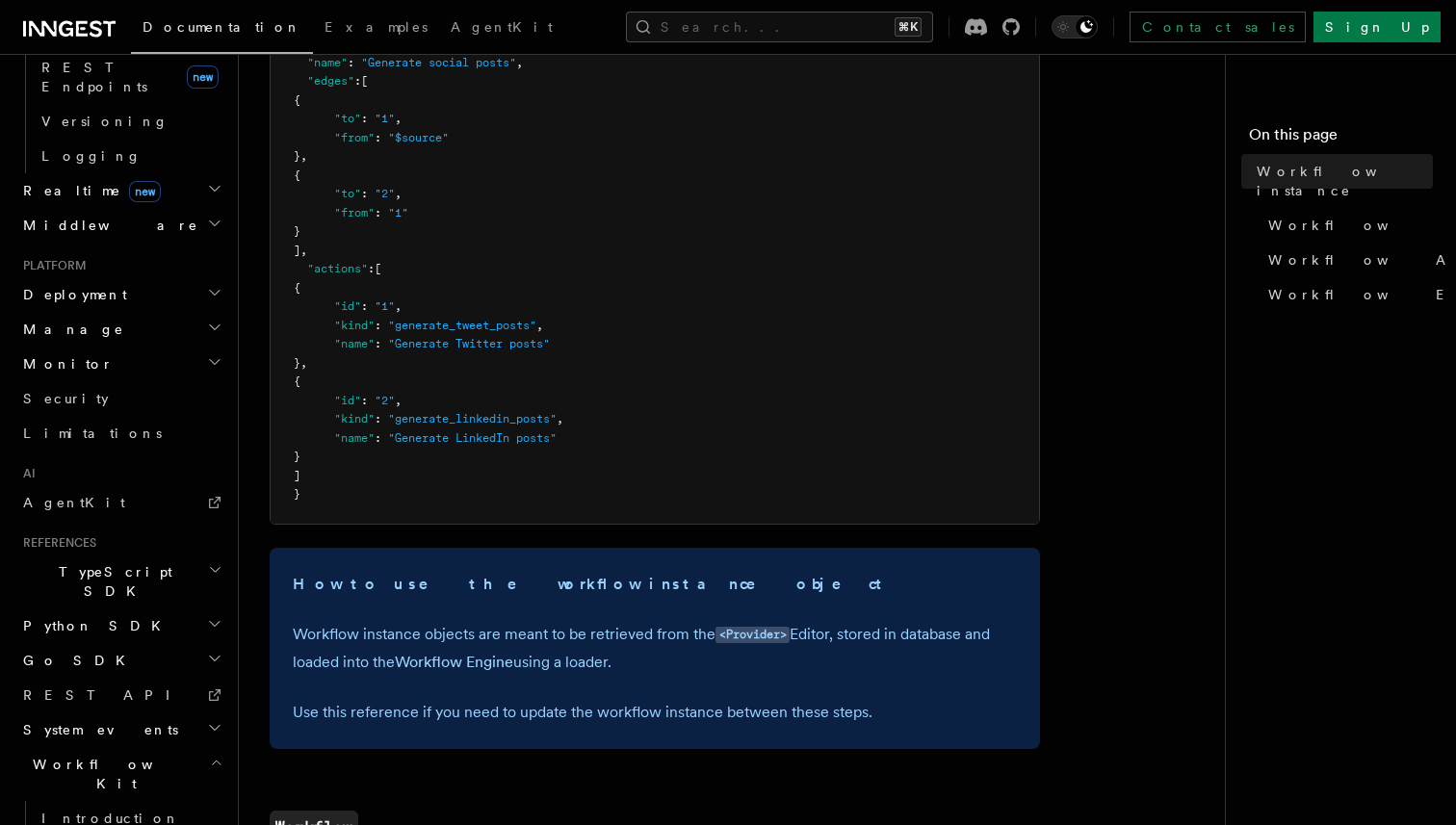
scroll to position [316, 0]
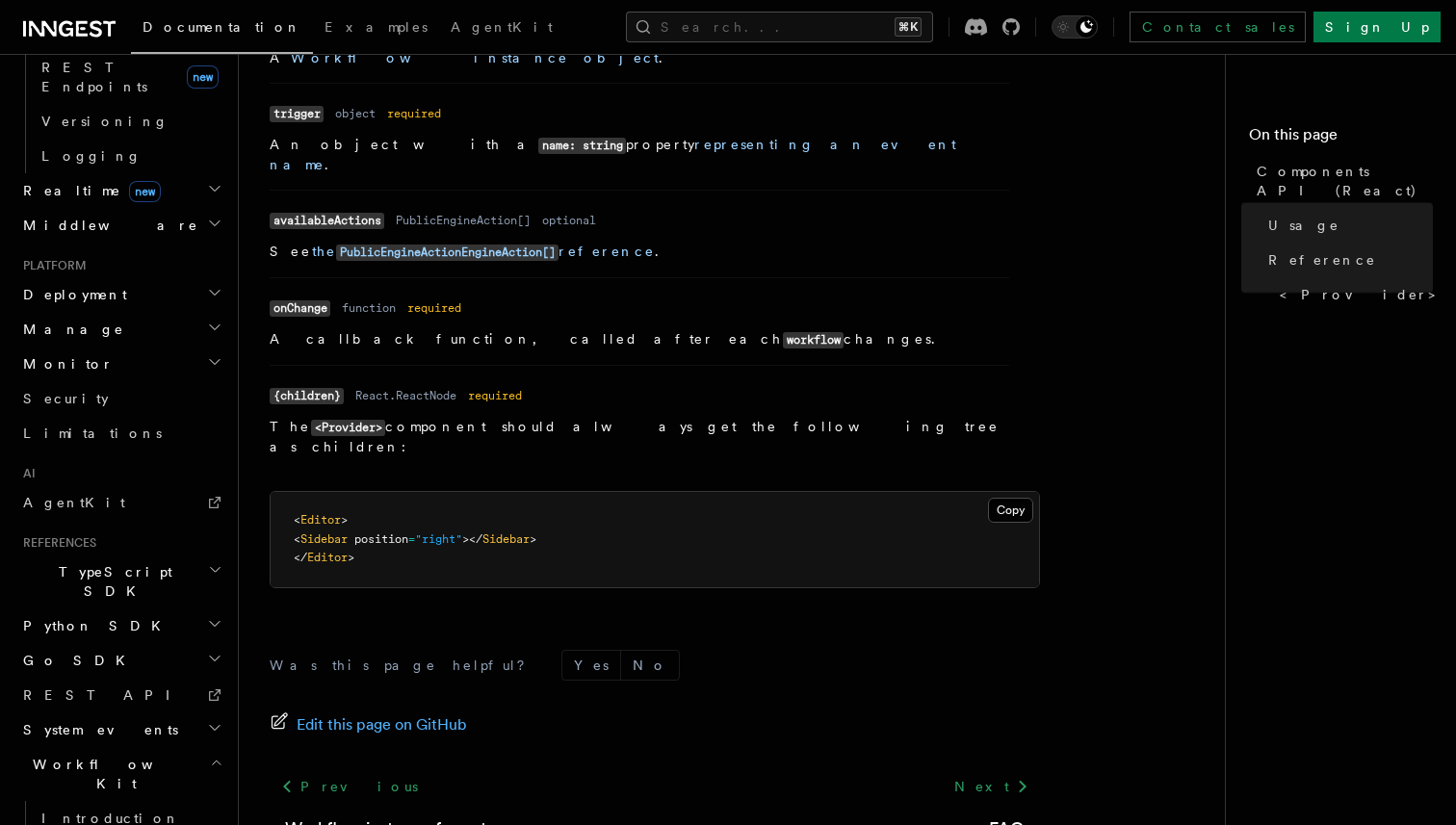
scroll to position [1788, 0]
